Goal: Information Seeking & Learning: Learn about a topic

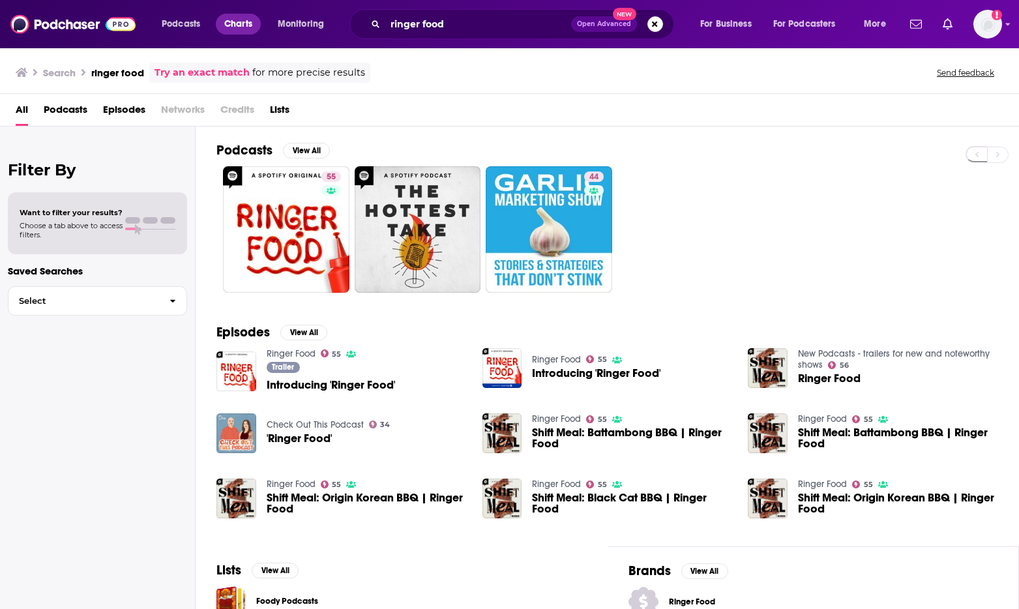
click at [250, 22] on span "Charts" at bounding box center [238, 24] width 28 height 18
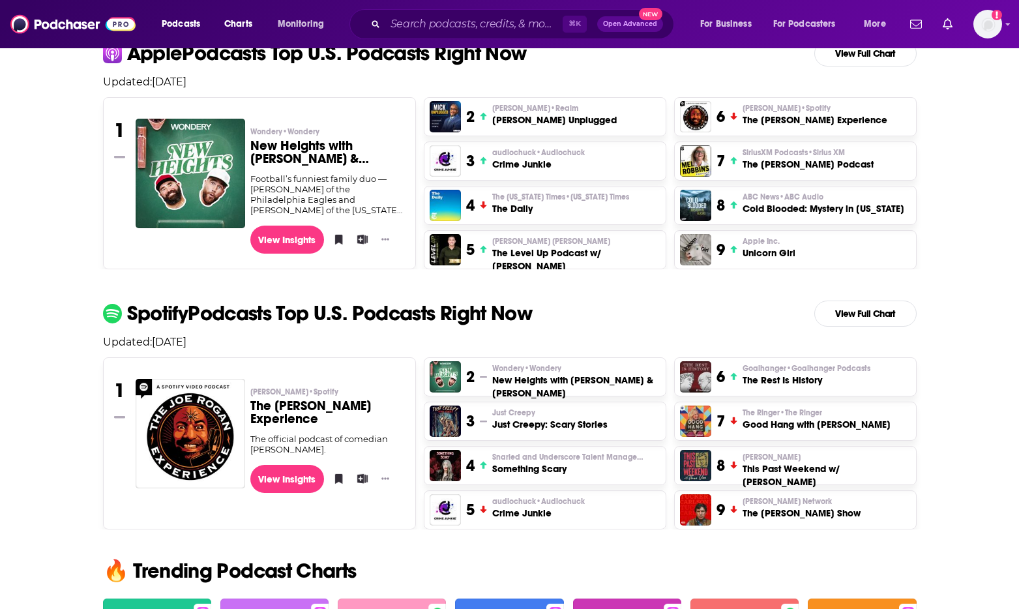
scroll to position [323, 0]
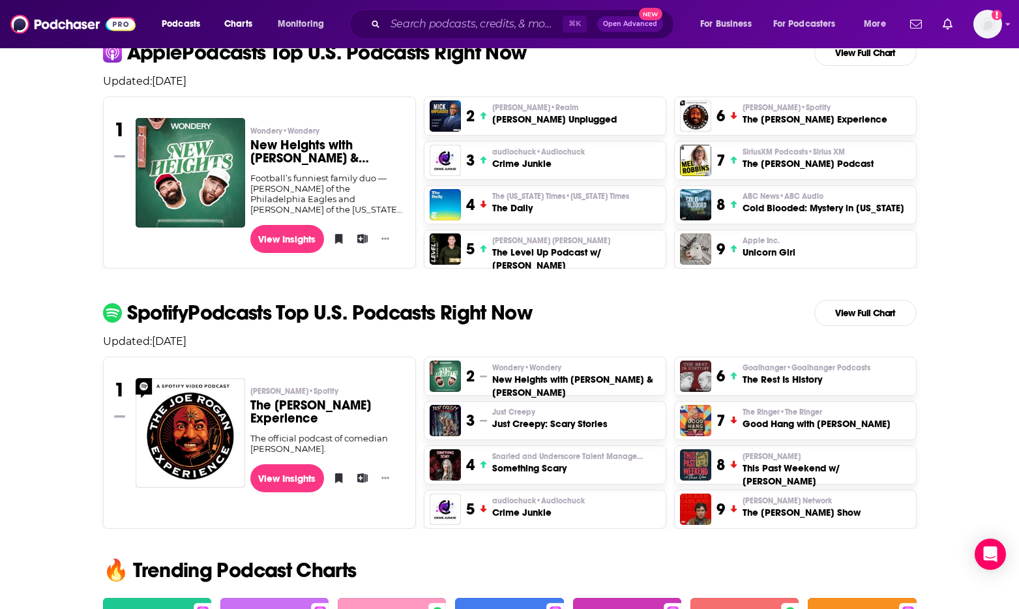
click at [761, 239] on span "Apple Inc." at bounding box center [760, 240] width 37 height 10
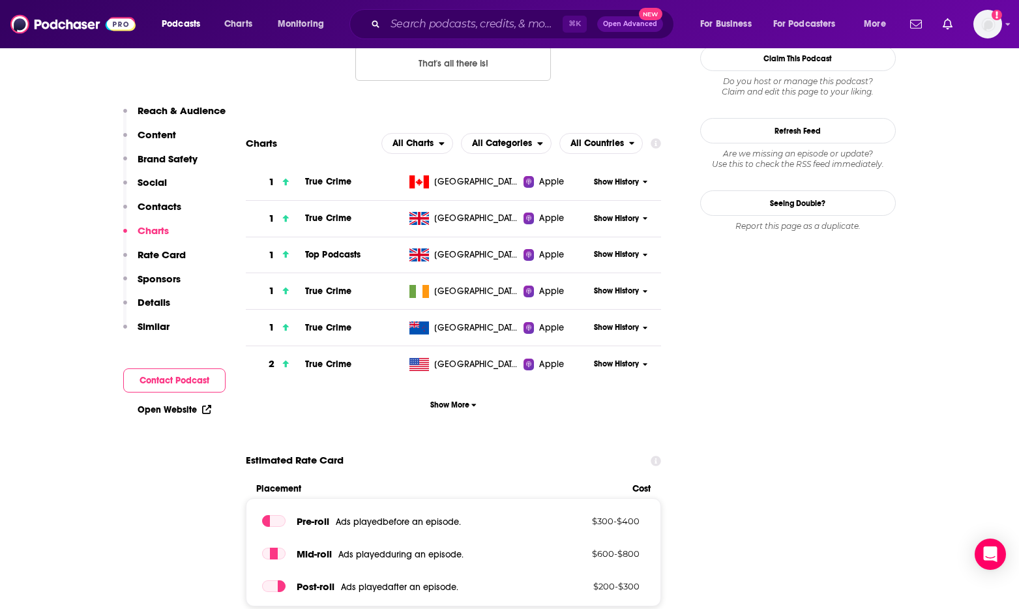
scroll to position [1278, 0]
click at [630, 364] on span "Show History" at bounding box center [616, 363] width 45 height 11
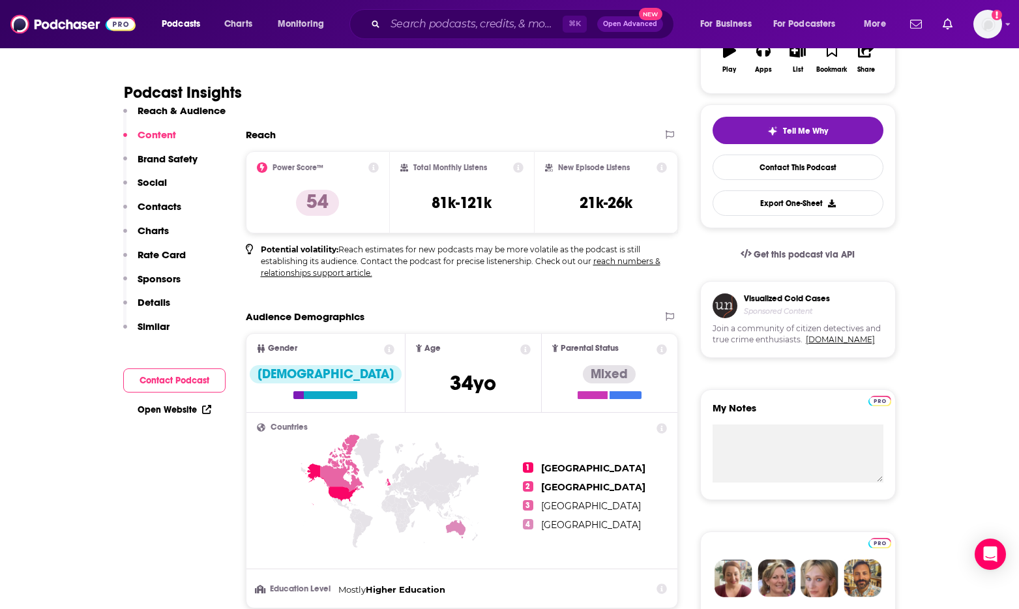
scroll to position [0, 0]
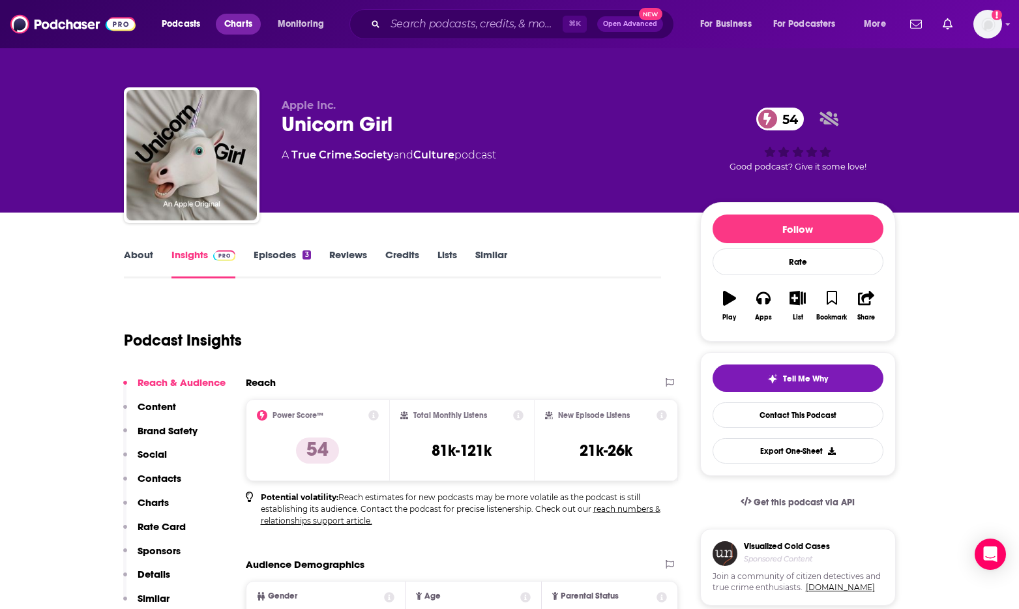
click at [237, 29] on span "Charts" at bounding box center [238, 24] width 28 height 18
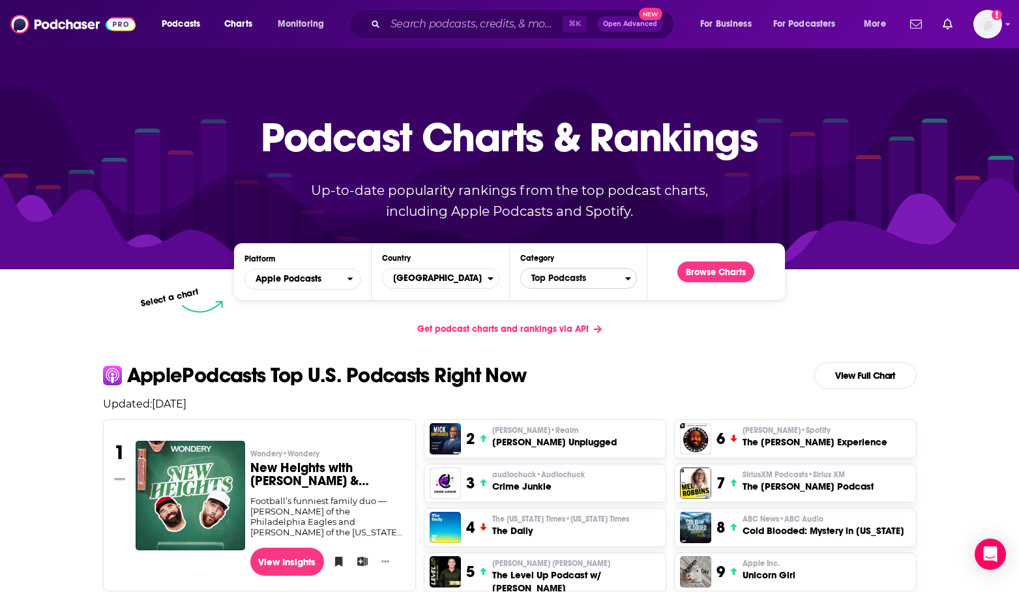
click at [566, 274] on span "Top Podcasts" at bounding box center [573, 278] width 104 height 22
click at [572, 301] on input "Categories" at bounding box center [578, 299] width 105 height 18
click at [520, 268] on button "Select a Category true True Crime" at bounding box center [578, 301] width 117 height 67
type input "true [PERSON_NAME]"
click at [562, 325] on button "True Crime" at bounding box center [578, 322] width 105 height 16
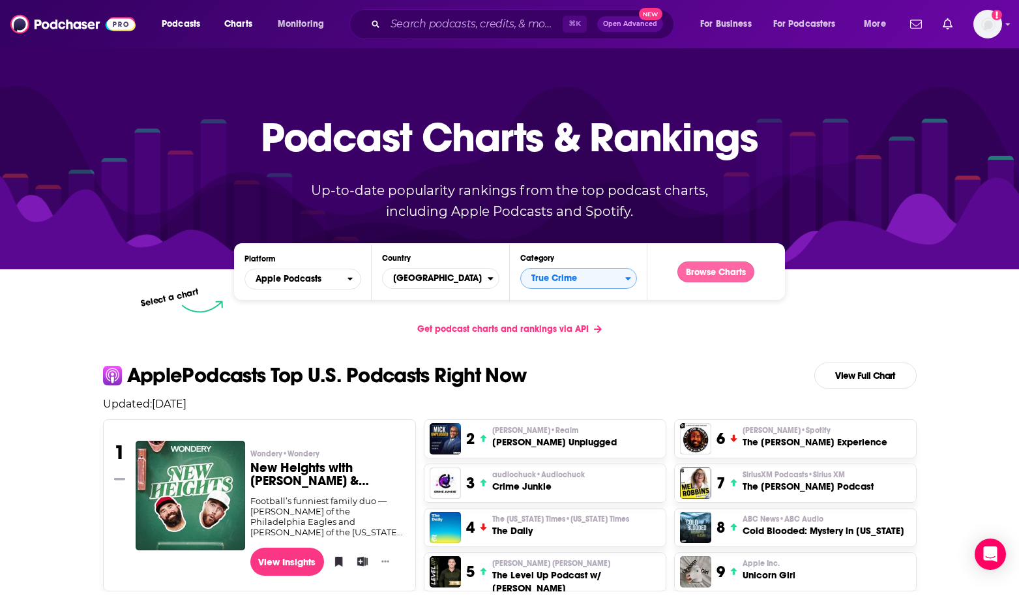
click at [735, 271] on button "Browse Charts" at bounding box center [715, 271] width 77 height 21
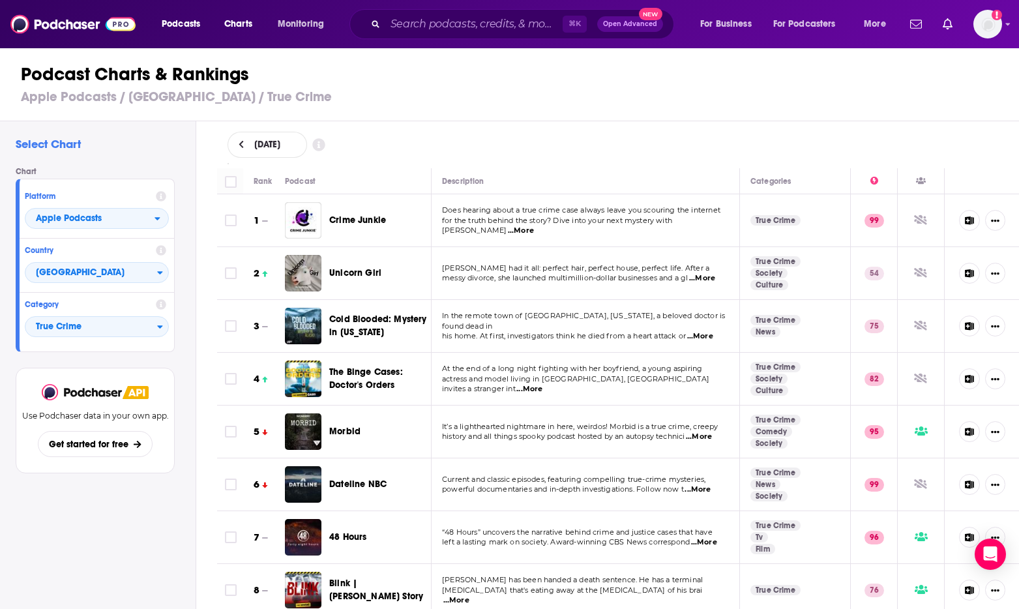
click at [242, 142] on icon at bounding box center [241, 145] width 5 height 8
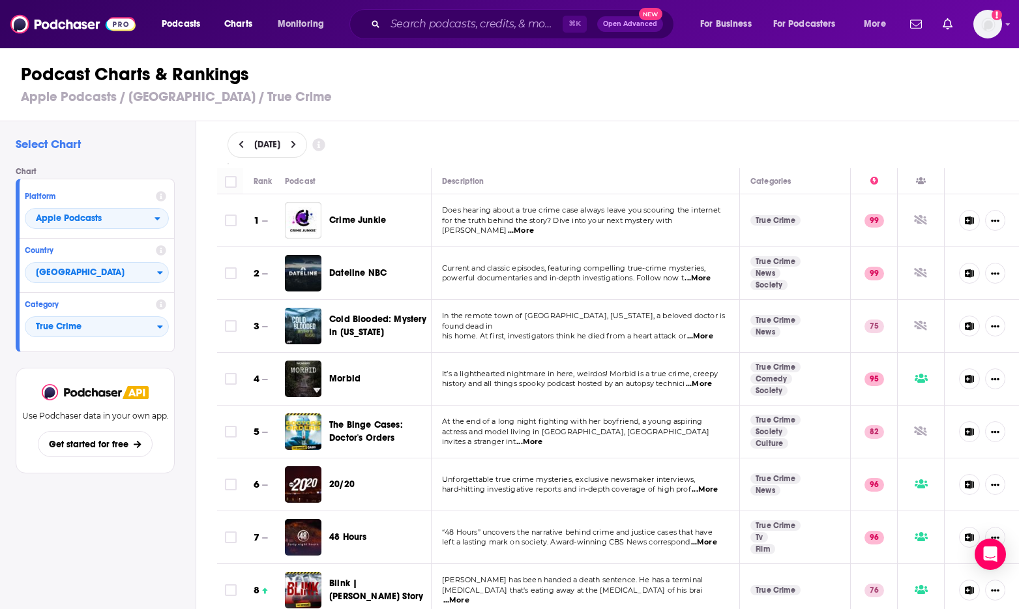
click at [297, 147] on icon at bounding box center [294, 144] width 6 height 9
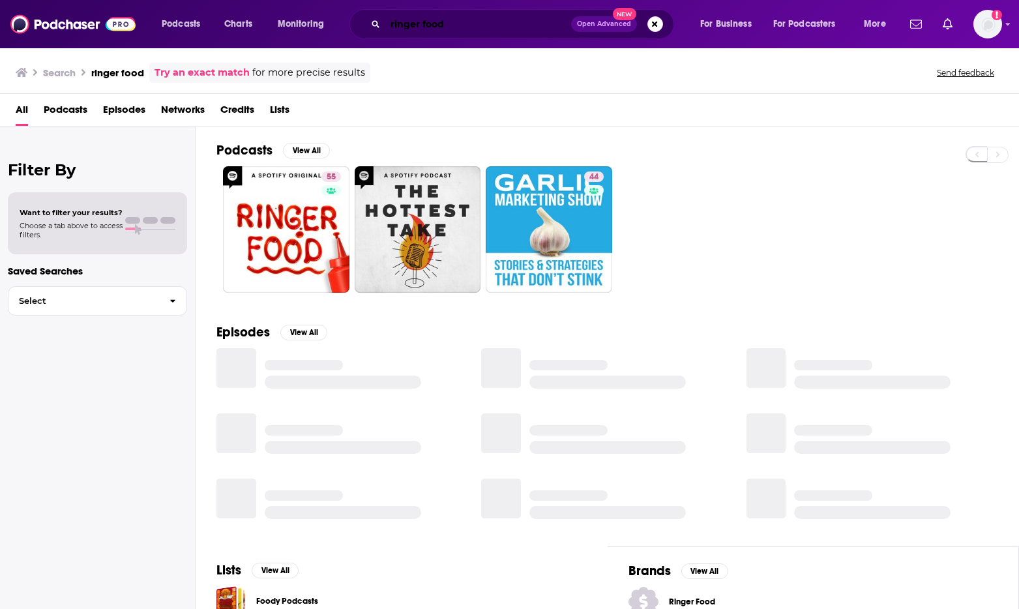
click at [467, 23] on input "ringer food" at bounding box center [478, 24] width 186 height 21
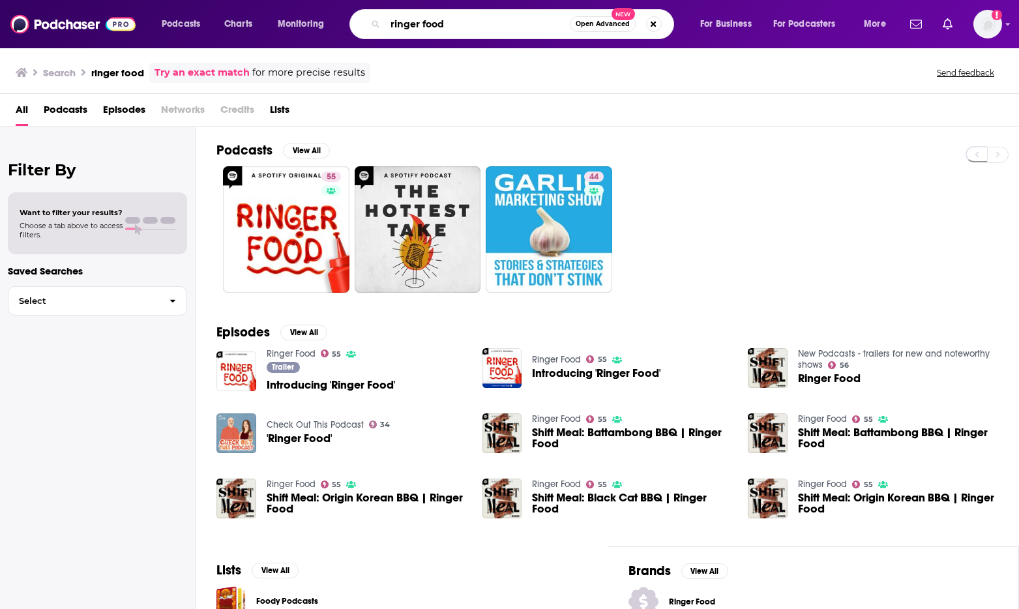
click at [467, 23] on input "ringer food" at bounding box center [477, 24] width 184 height 21
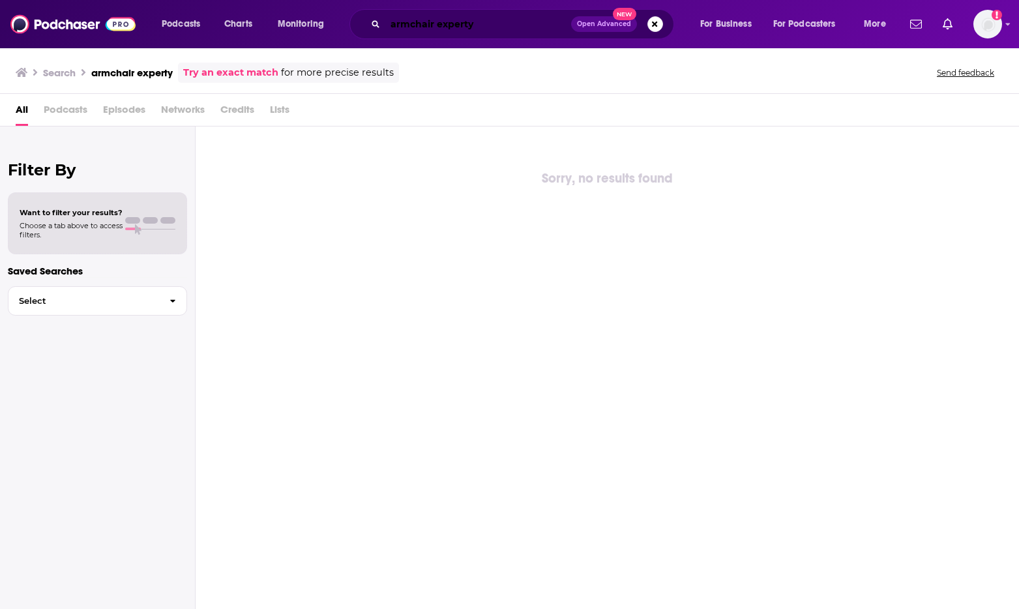
click at [502, 26] on input "armchair experty" at bounding box center [478, 24] width 186 height 21
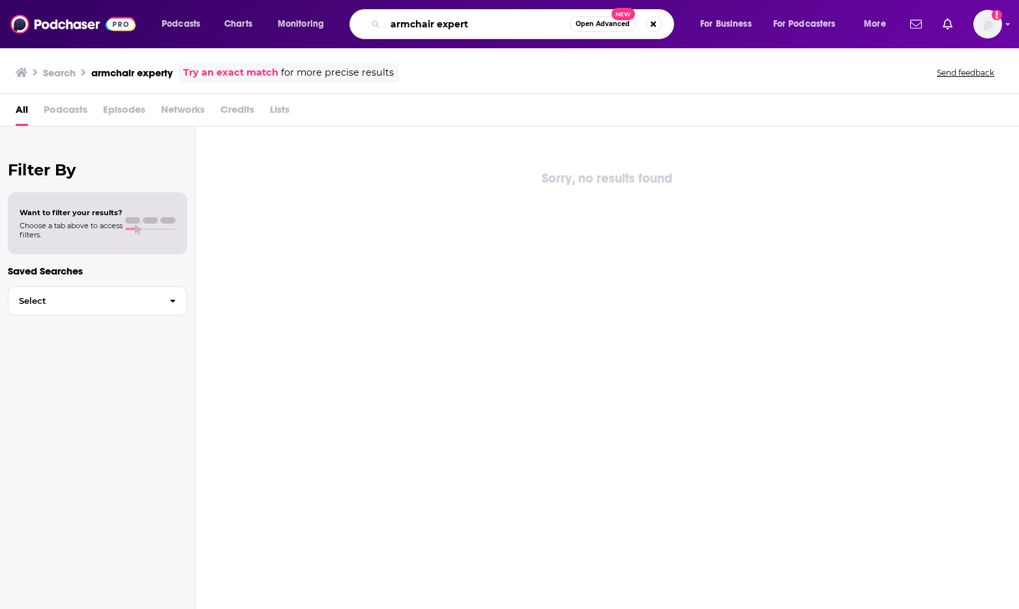
type input "armchair expert"
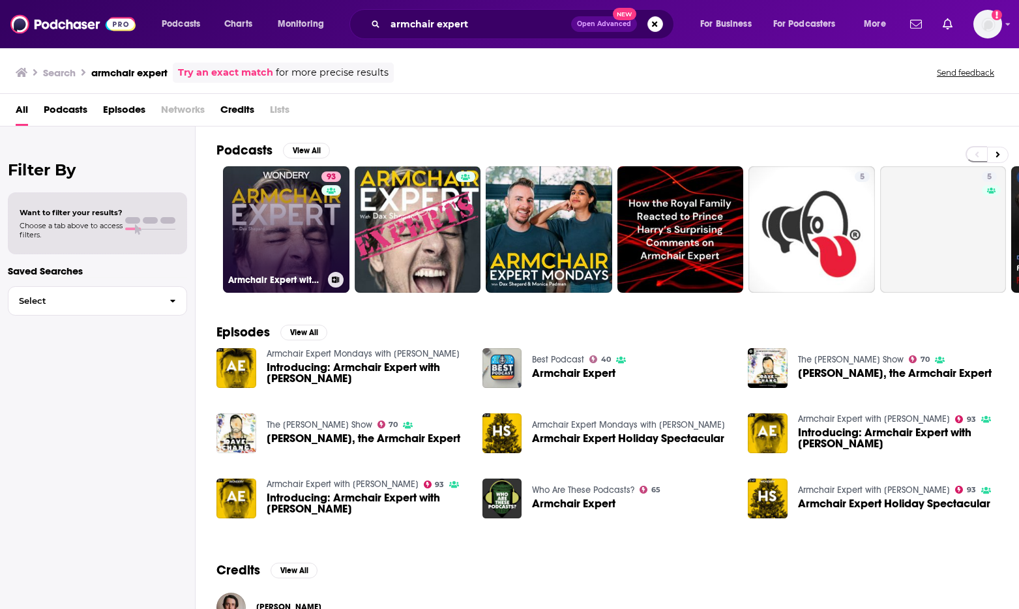
click at [291, 236] on link "93 Armchair Expert with Dax Shepard" at bounding box center [286, 229] width 126 height 126
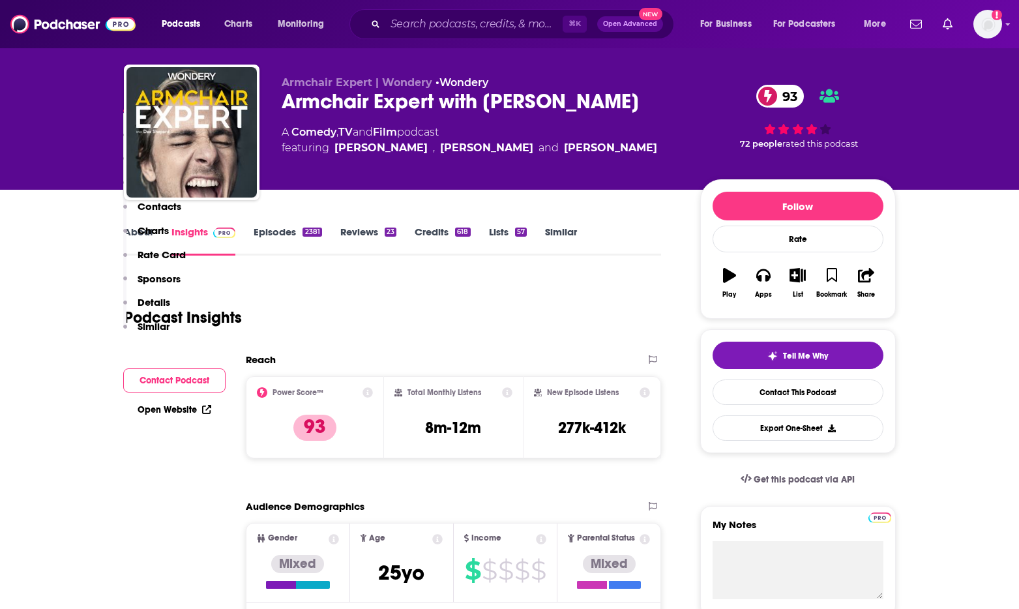
scroll to position [334, 0]
